Goal: Check status: Check status

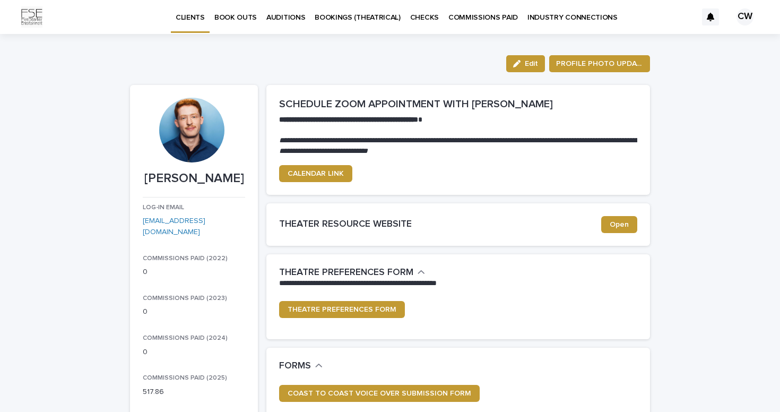
click at [244, 16] on p "BOOK OUTS" at bounding box center [235, 11] width 42 height 22
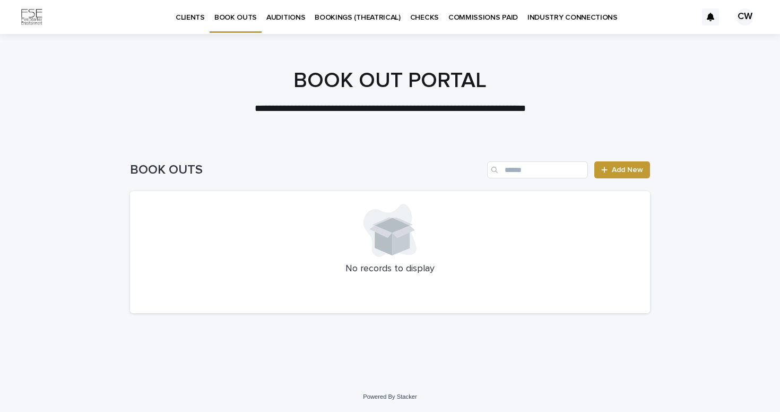
click at [343, 20] on p "BOOKINGS (THEATRICAL)" at bounding box center [358, 11] width 86 height 22
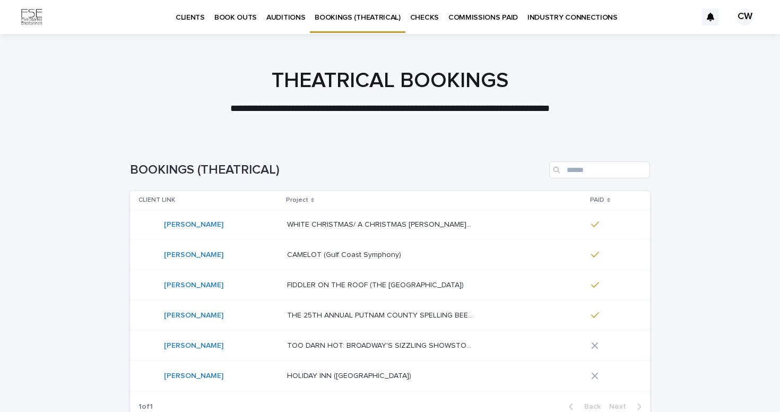
click at [292, 23] on link "AUDITIONS" at bounding box center [286, 16] width 48 height 33
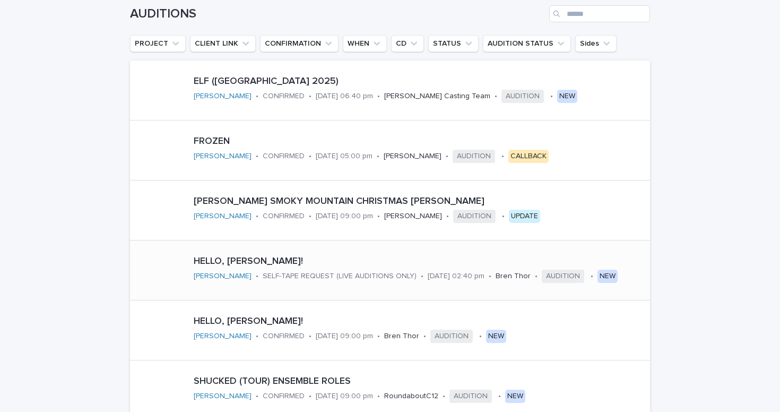
scroll to position [173, 0]
click at [284, 105] on div "ELF (TUACAHN 2025) [PERSON_NAME] • CONFIRMED • [DATE] 06:40 pm • [PERSON_NAME] …" at bounding box center [419, 90] width 460 height 37
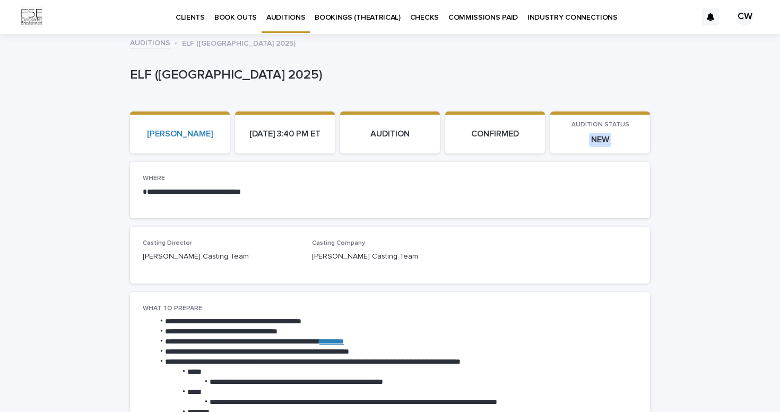
drag, startPoint x: 185, startPoint y: 123, endPoint x: 334, endPoint y: 141, distance: 150.7
click at [334, 141] on div "[PERSON_NAME] [DATE] 3:40 PM ET AUDITION CONFIRMED AUDITION STATUS NEW" at bounding box center [390, 132] width 520 height 42
click at [334, 143] on section "[DATE] 3:40 PM ET" at bounding box center [285, 132] width 100 height 42
